Goal: Check status: Check status

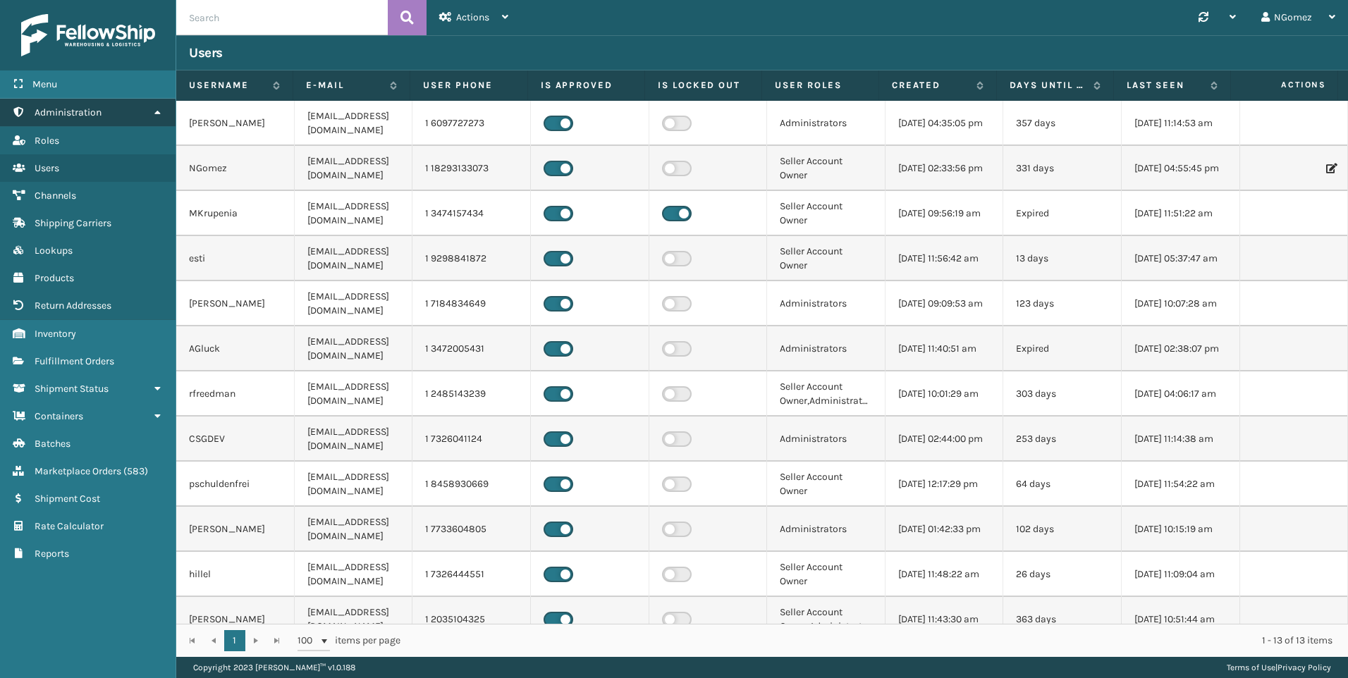
click at [122, 115] on link "Administration" at bounding box center [88, 112] width 176 height 27
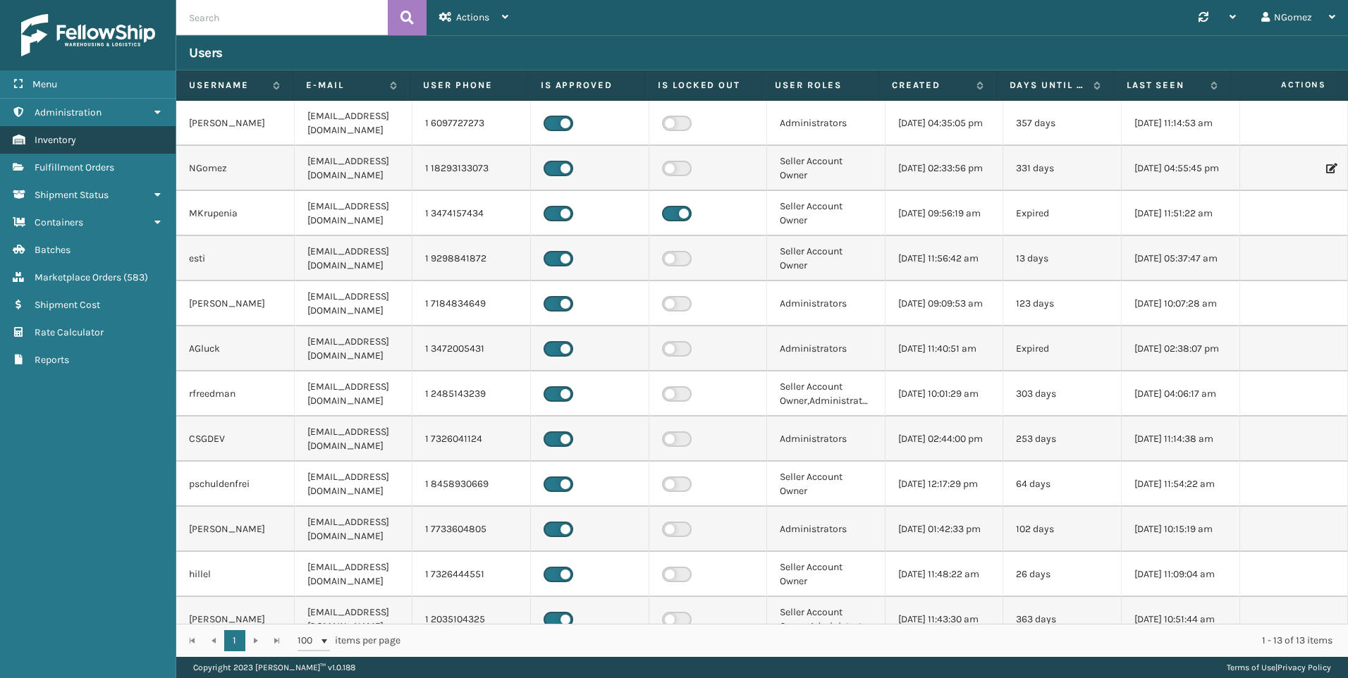
click at [109, 146] on link "Inventory" at bounding box center [88, 139] width 176 height 27
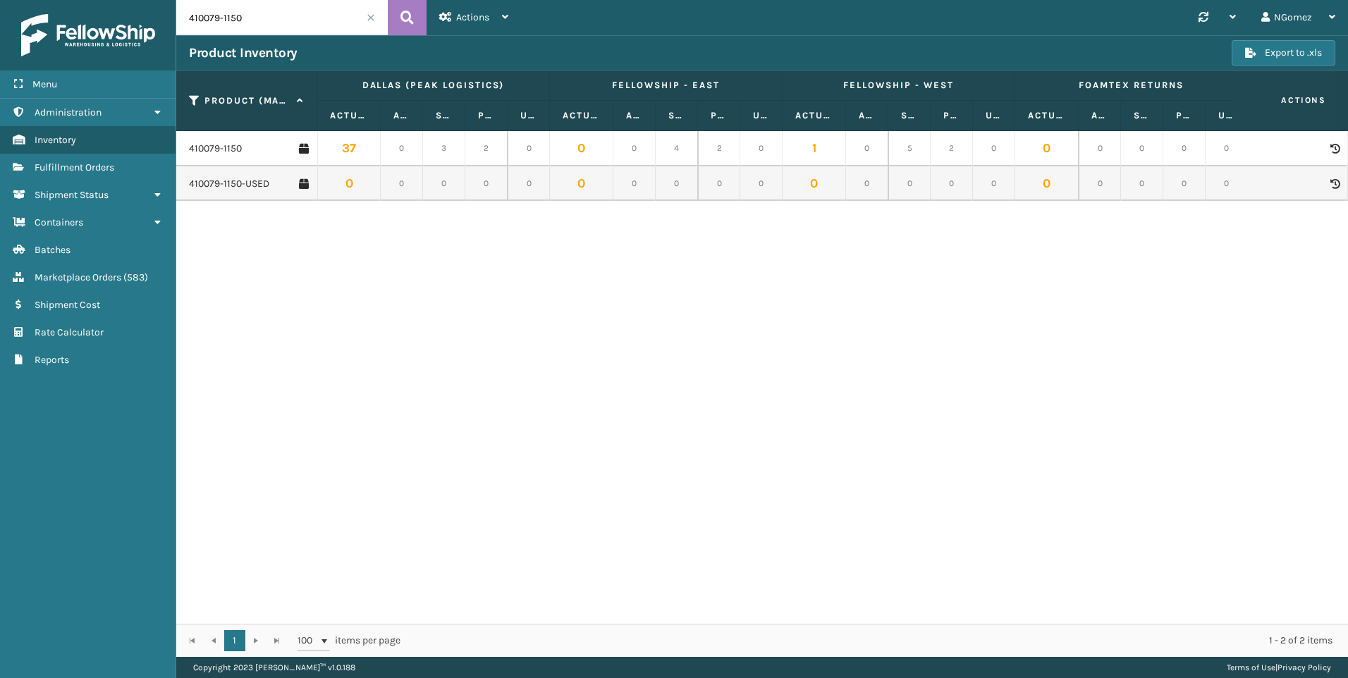
click at [287, 20] on input "410079-1150" at bounding box center [282, 17] width 212 height 35
type input "410168-8060"
click at [205, 148] on link "410168-8060" at bounding box center [217, 149] width 57 height 14
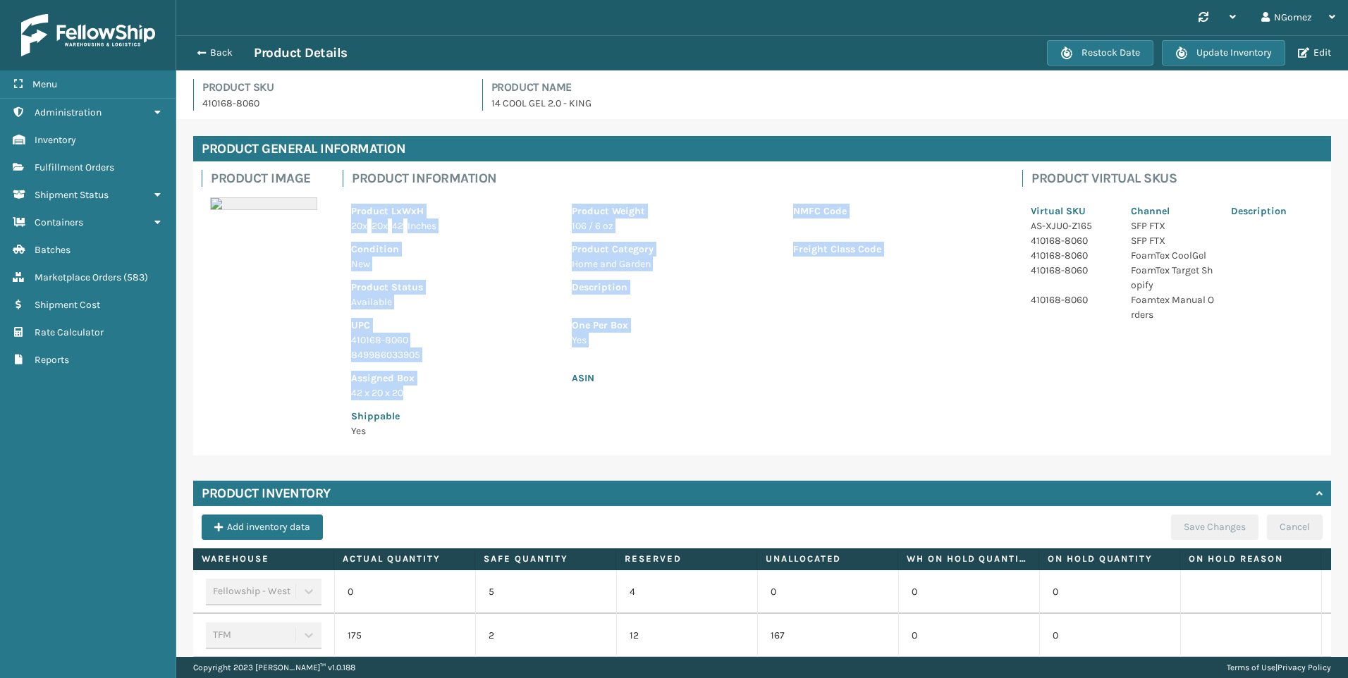
drag, startPoint x: 431, startPoint y: 398, endPoint x: 350, endPoint y: 207, distance: 207.6
click at [350, 207] on div "Product LxWxH 20 x 20 x 42 Inches Product Weight 106 / 6 oz NMFC Code Condition…" at bounding box center [674, 317] width 663 height 260
copy div "Product LxWxH 20 x 20 x 42 Inches Product Weight 106 / 6 oz NMFC Code Condition…"
click at [90, 36] on img at bounding box center [88, 35] width 134 height 42
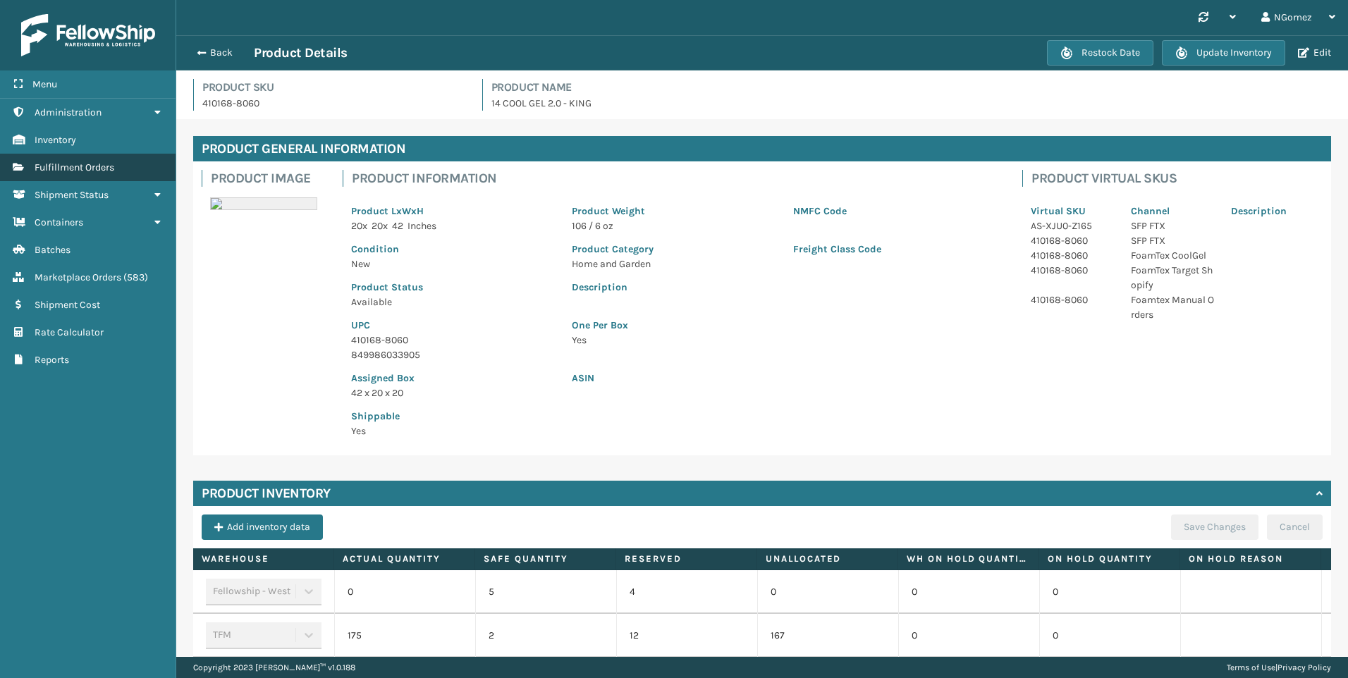
click at [111, 161] on span "Fulfillment Orders" at bounding box center [75, 167] width 80 height 12
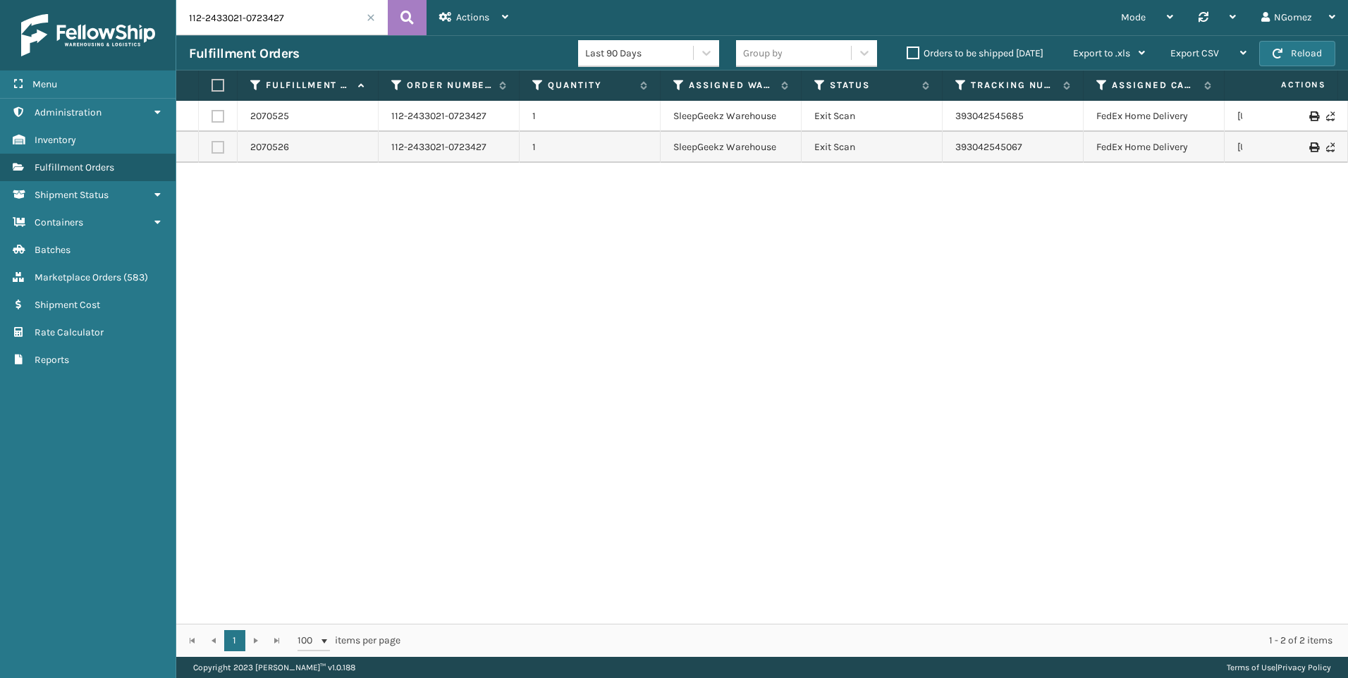
click at [281, 29] on input "112-2433021-0723427" at bounding box center [282, 17] width 212 height 35
paste input "4-4060970-9101841"
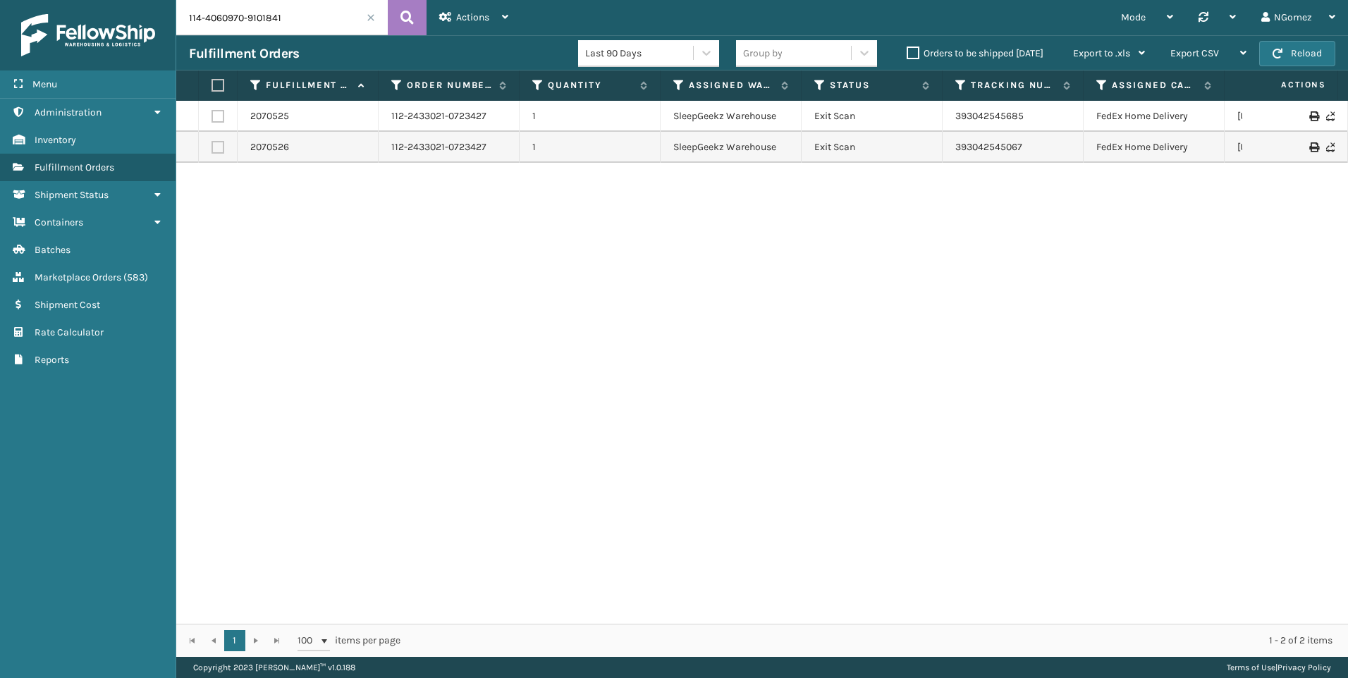
click at [281, 29] on input "114-4060970-9101841" at bounding box center [282, 17] width 212 height 35
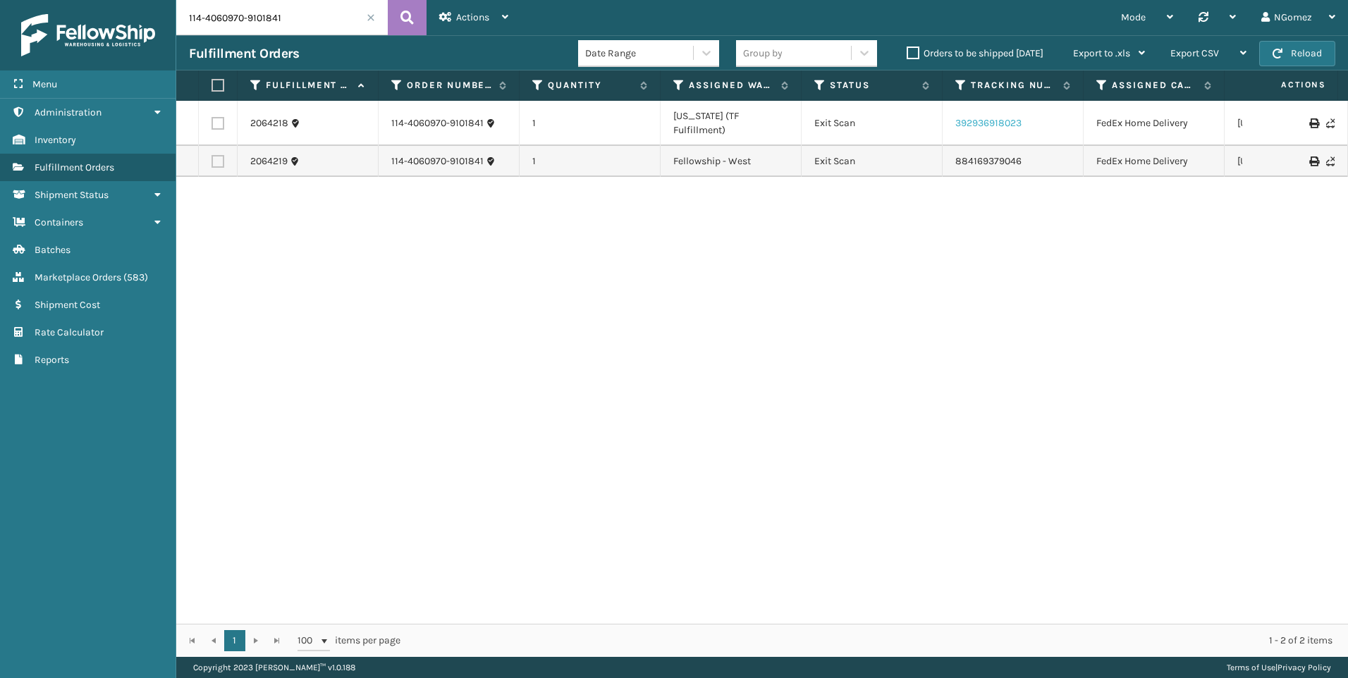
click at [1003, 117] on link "392936918023" at bounding box center [988, 123] width 66 height 12
click at [954, 146] on td "884169379046" at bounding box center [1013, 161] width 141 height 31
click at [979, 155] on link "884169379046" at bounding box center [988, 161] width 66 height 12
click at [286, 29] on input "114-4060970-9101841" at bounding box center [282, 17] width 212 height 35
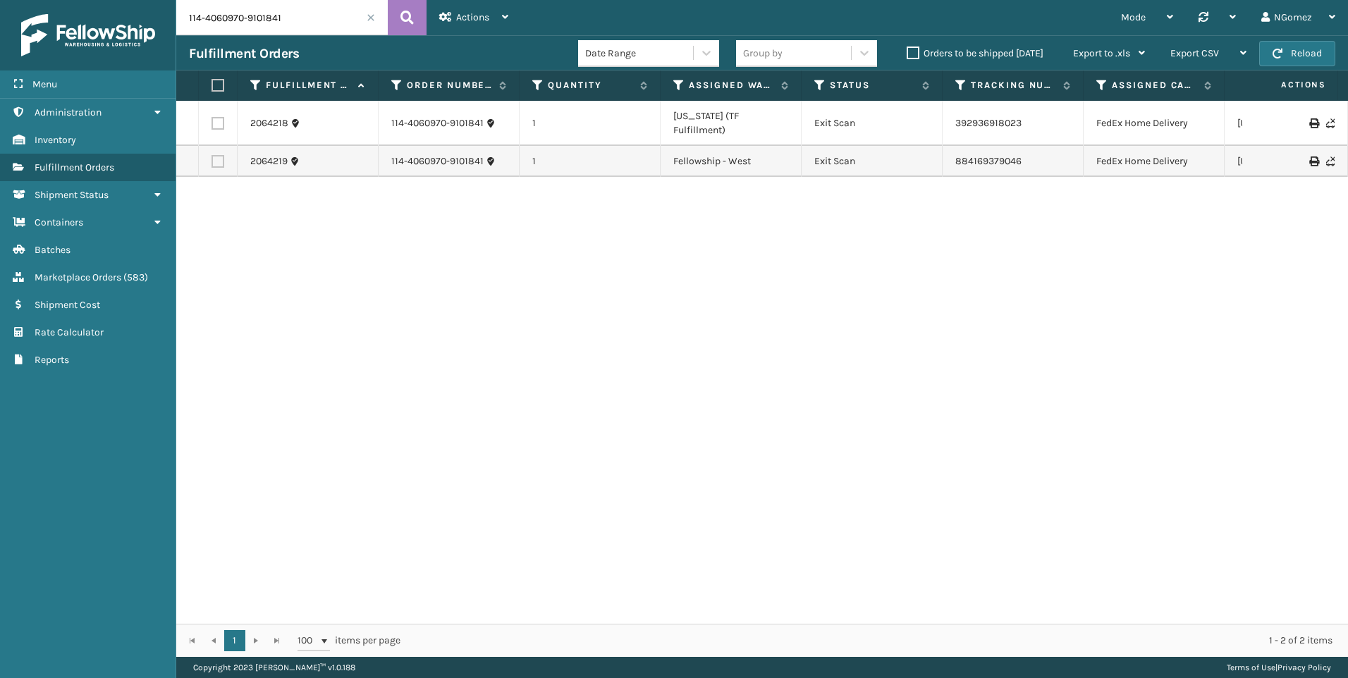
click at [286, 29] on input "114-4060970-9101841" at bounding box center [282, 17] width 212 height 35
paste input "2-0275087-7646608"
click at [286, 29] on input "112-0275087-7646608" at bounding box center [282, 17] width 212 height 35
type input "112-0275087-7646608"
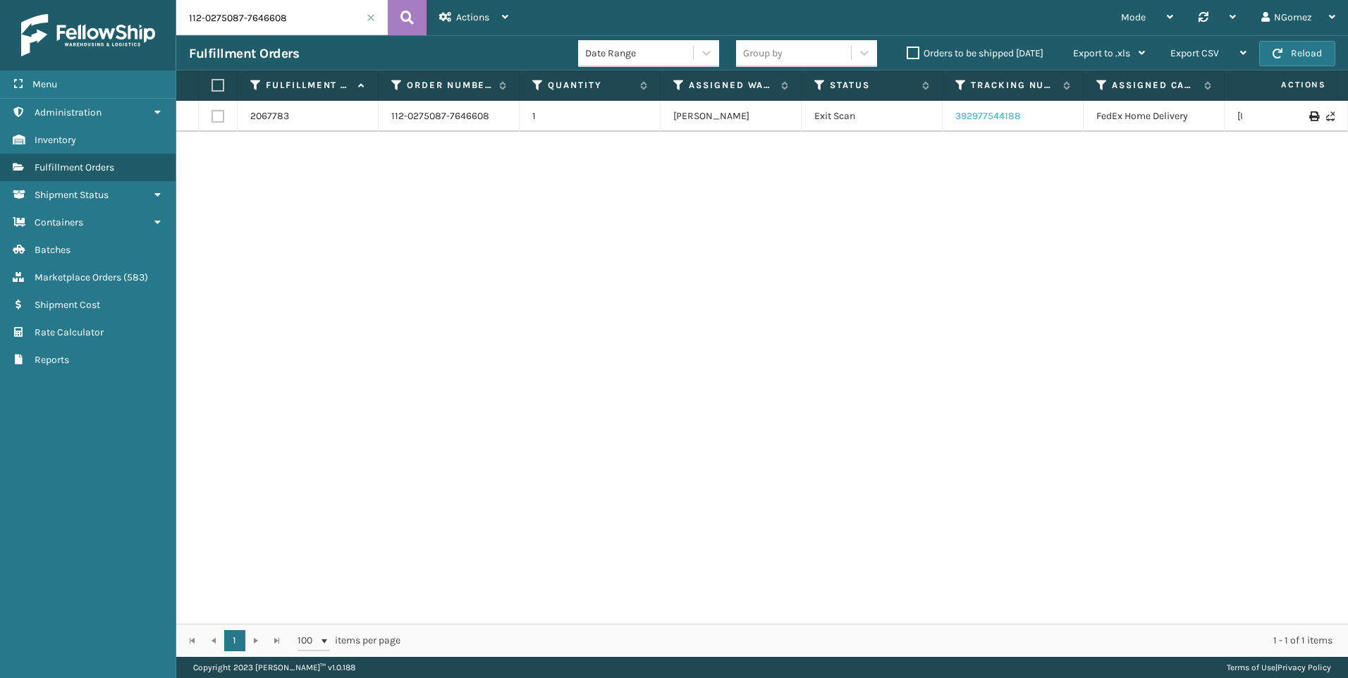
click at [984, 112] on link "392977544188" at bounding box center [988, 116] width 66 height 12
